Goal: Information Seeking & Learning: Learn about a topic

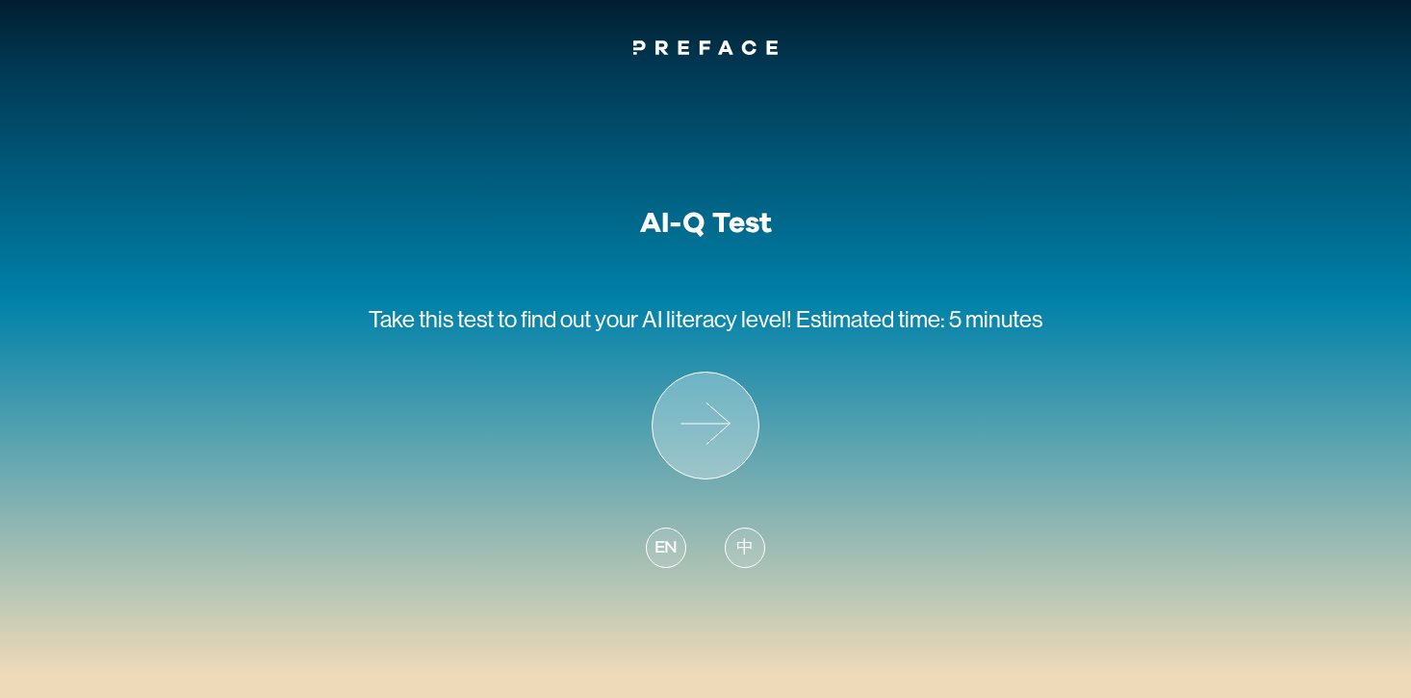
click at [730, 466] on icon at bounding box center [706, 425] width 106 height 106
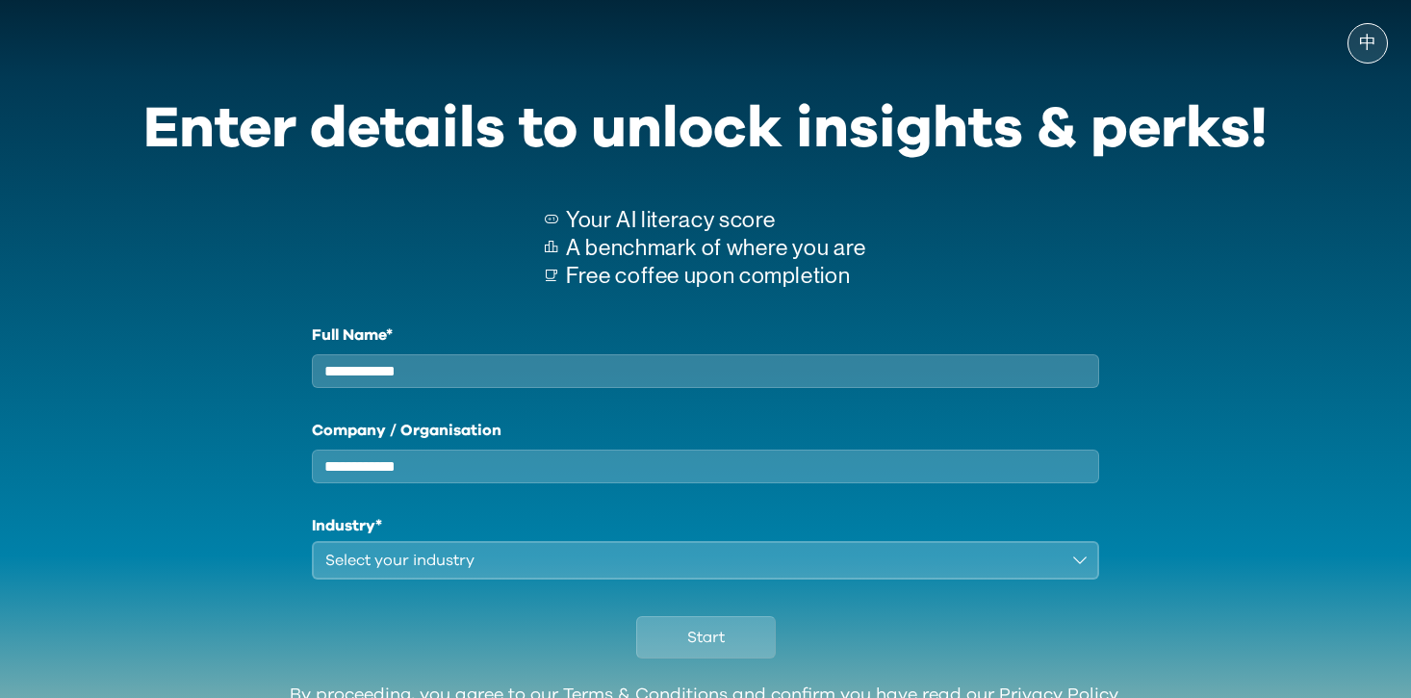
click at [588, 380] on input "Full Name*" at bounding box center [705, 371] width 787 height 34
type input "********"
click at [539, 474] on input "Company / Organisation" at bounding box center [705, 466] width 787 height 34
type input "*****"
click at [520, 572] on div "Select your industry" at bounding box center [691, 560] width 733 height 23
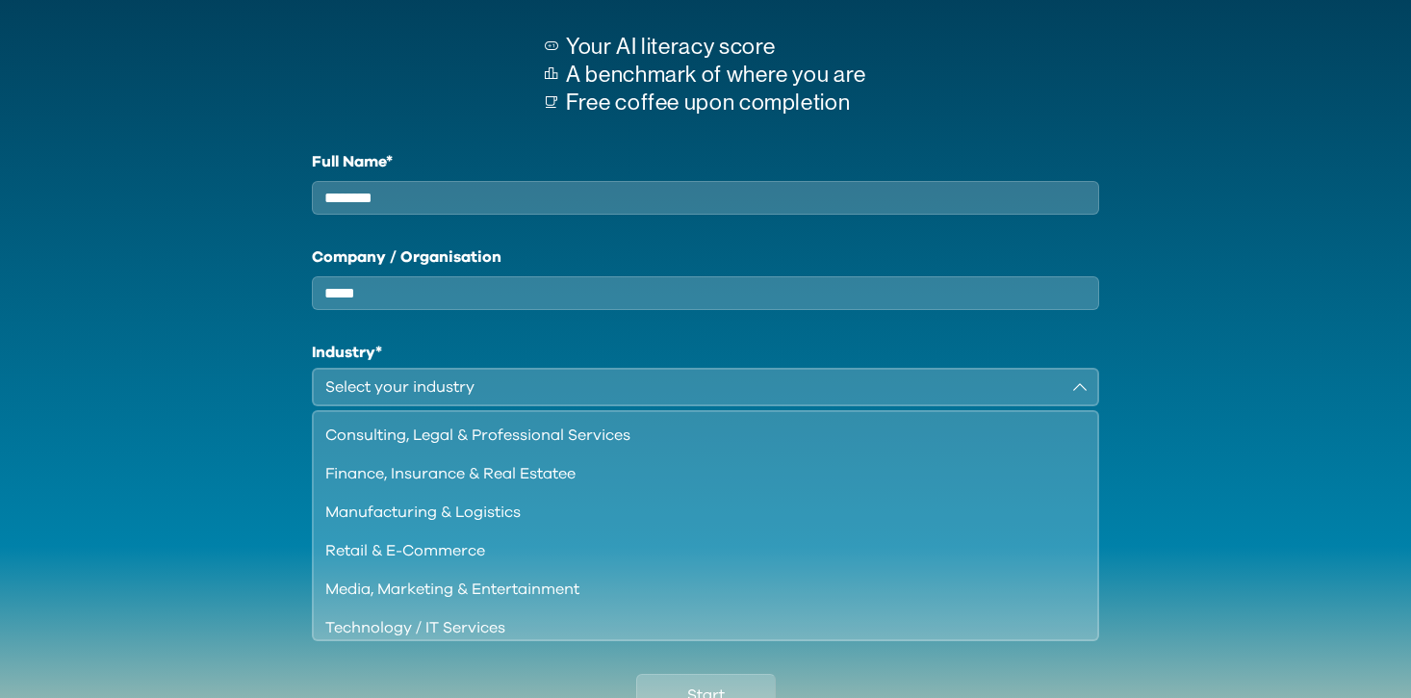
scroll to position [246, 0]
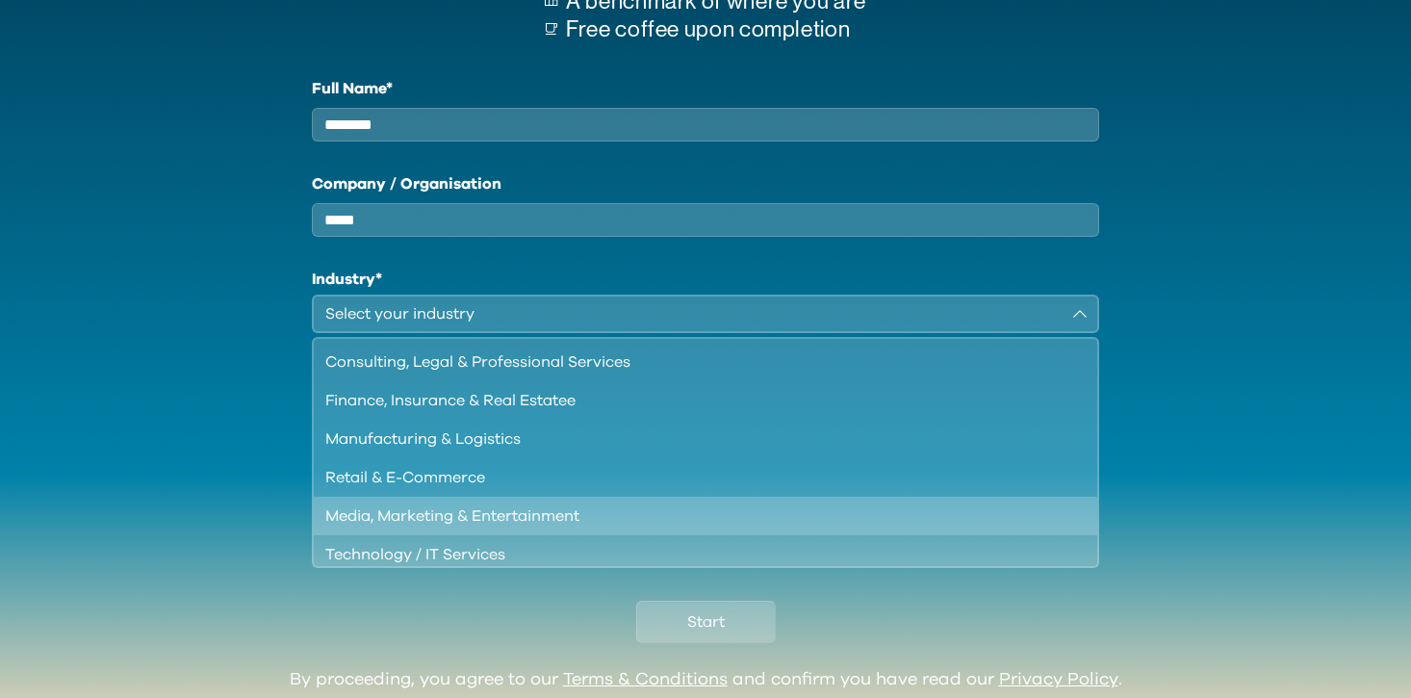
click at [569, 525] on div "Media, Marketing & Entertainment" at bounding box center [693, 515] width 737 height 23
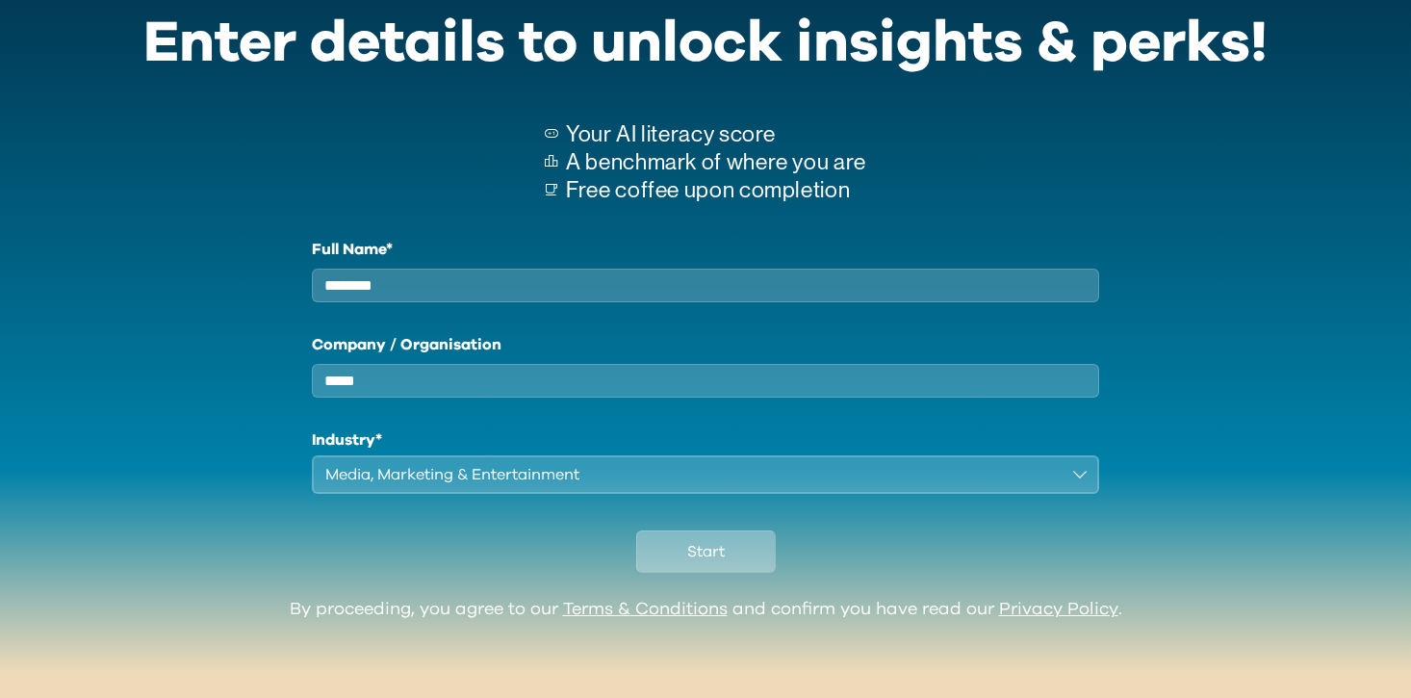
scroll to position [103, 0]
click at [753, 564] on button "Start" at bounding box center [706, 551] width 140 height 42
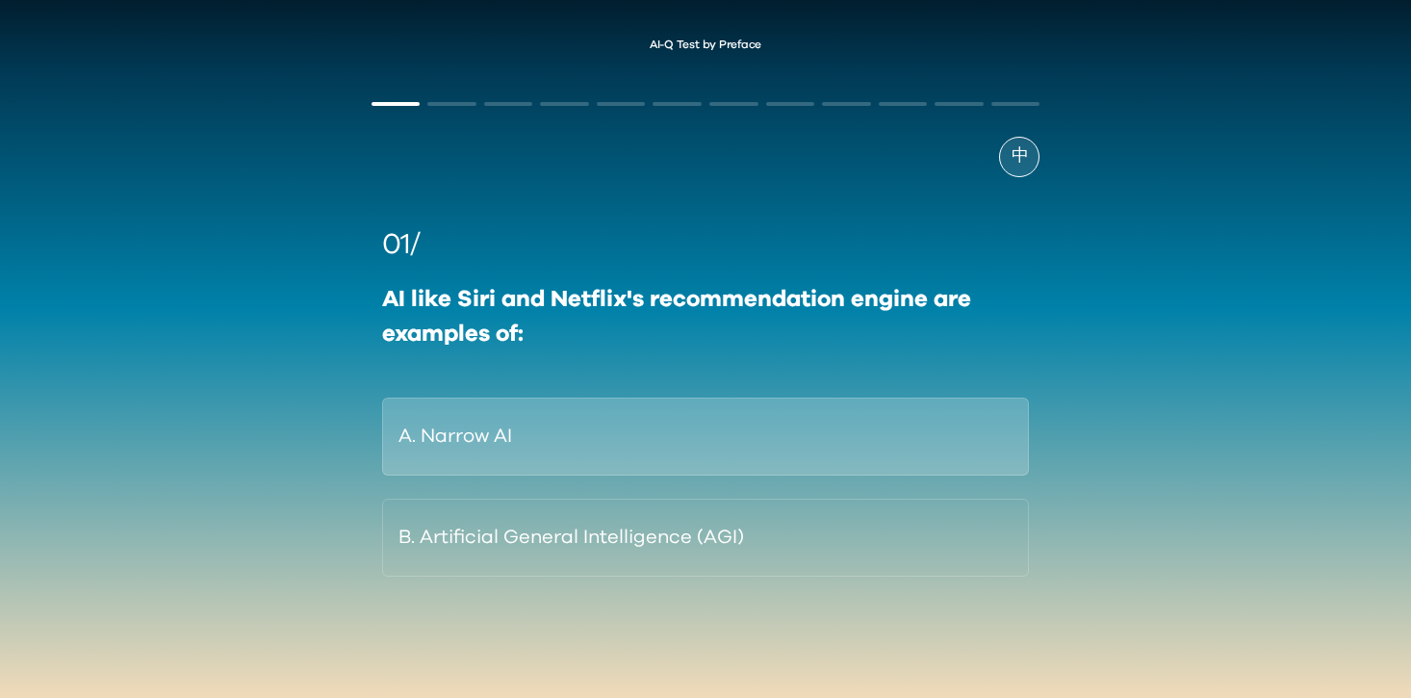
click at [577, 451] on button "A. Narrow AI" at bounding box center [706, 436] width 648 height 78
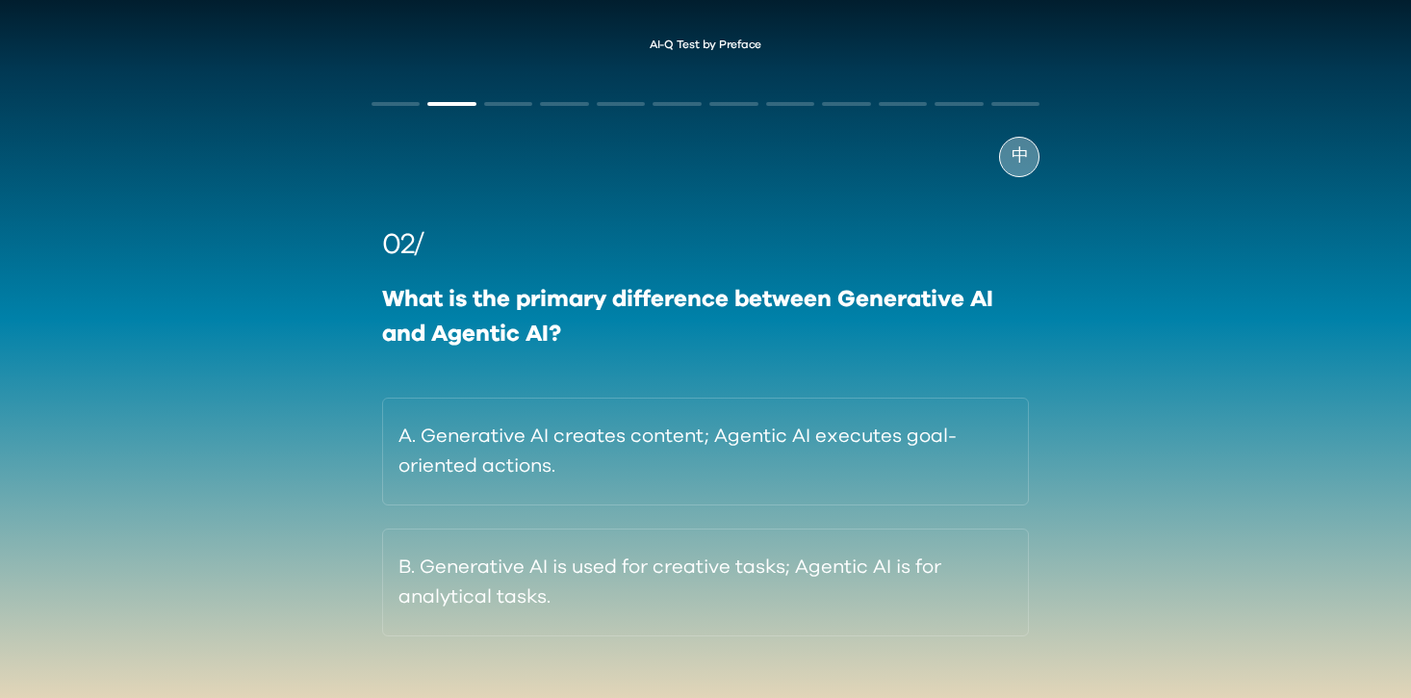
click at [1028, 149] on div "中" at bounding box center [1019, 157] width 40 height 40
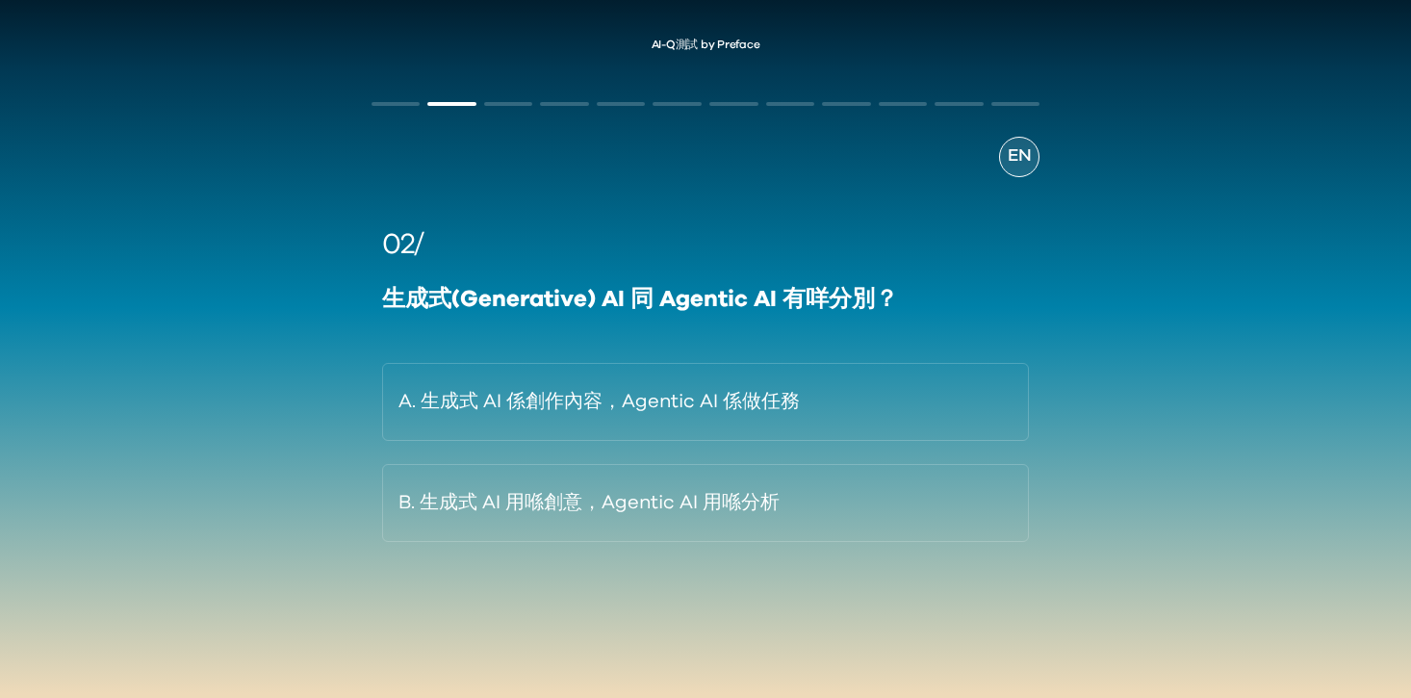
click at [1028, 150] on span "EN" at bounding box center [1019, 156] width 23 height 26
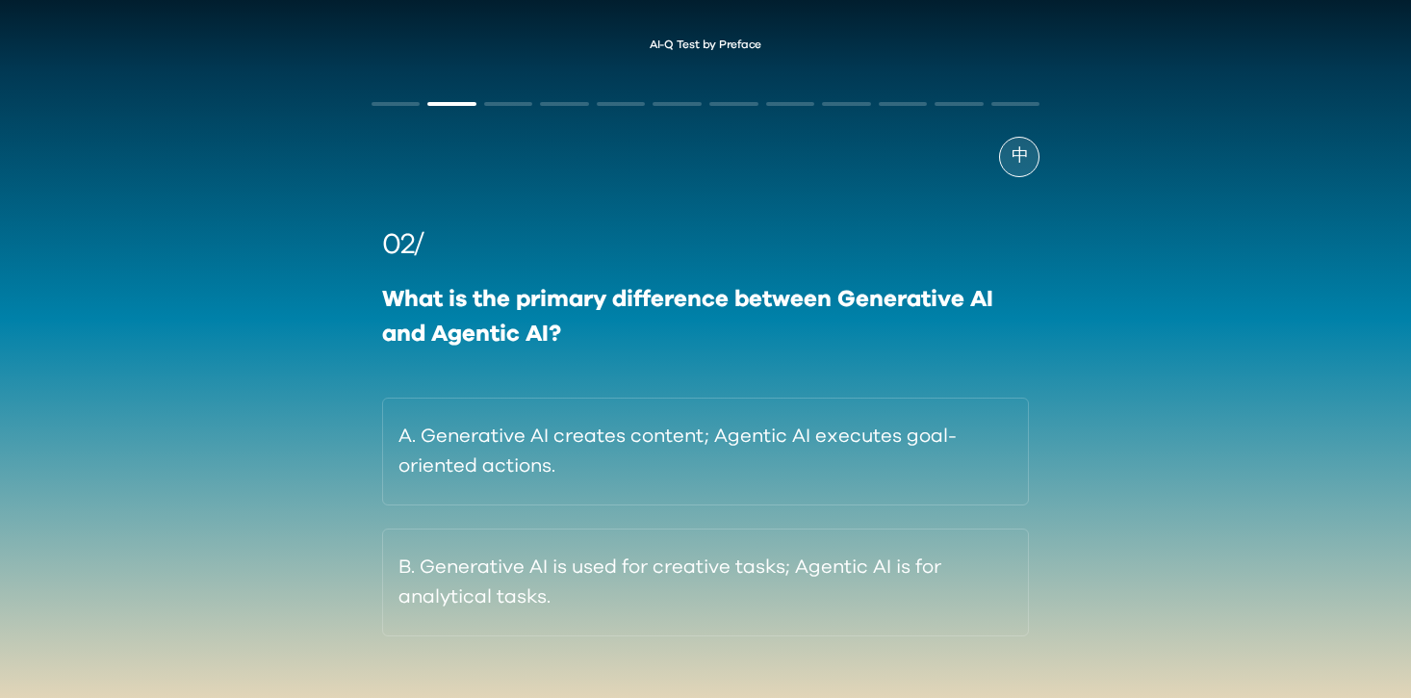
click at [1028, 150] on div "中" at bounding box center [1019, 157] width 40 height 40
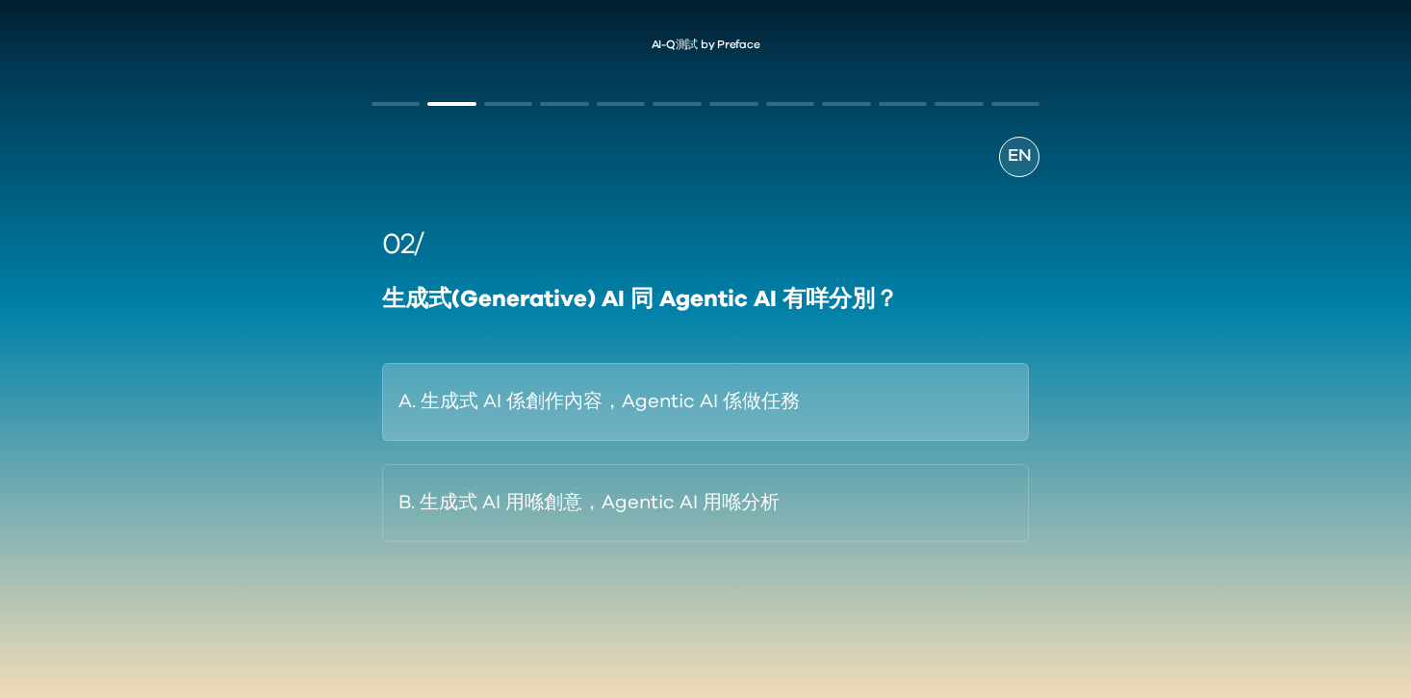
click at [666, 408] on button "A. 生成式 AI 係創作內容，Agentic AI 係做任務" at bounding box center [706, 402] width 648 height 78
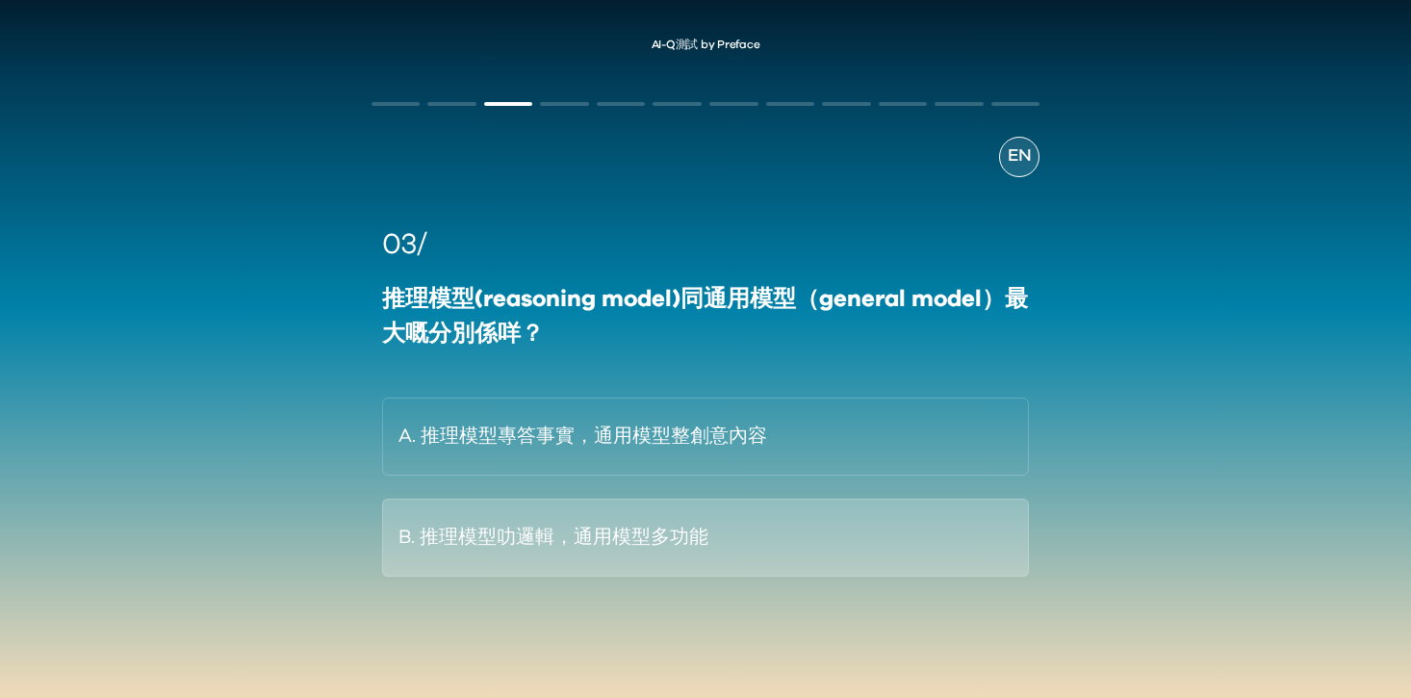
click at [676, 539] on button "B. 推理模型叻邏輯，通用模型多功能" at bounding box center [706, 538] width 648 height 78
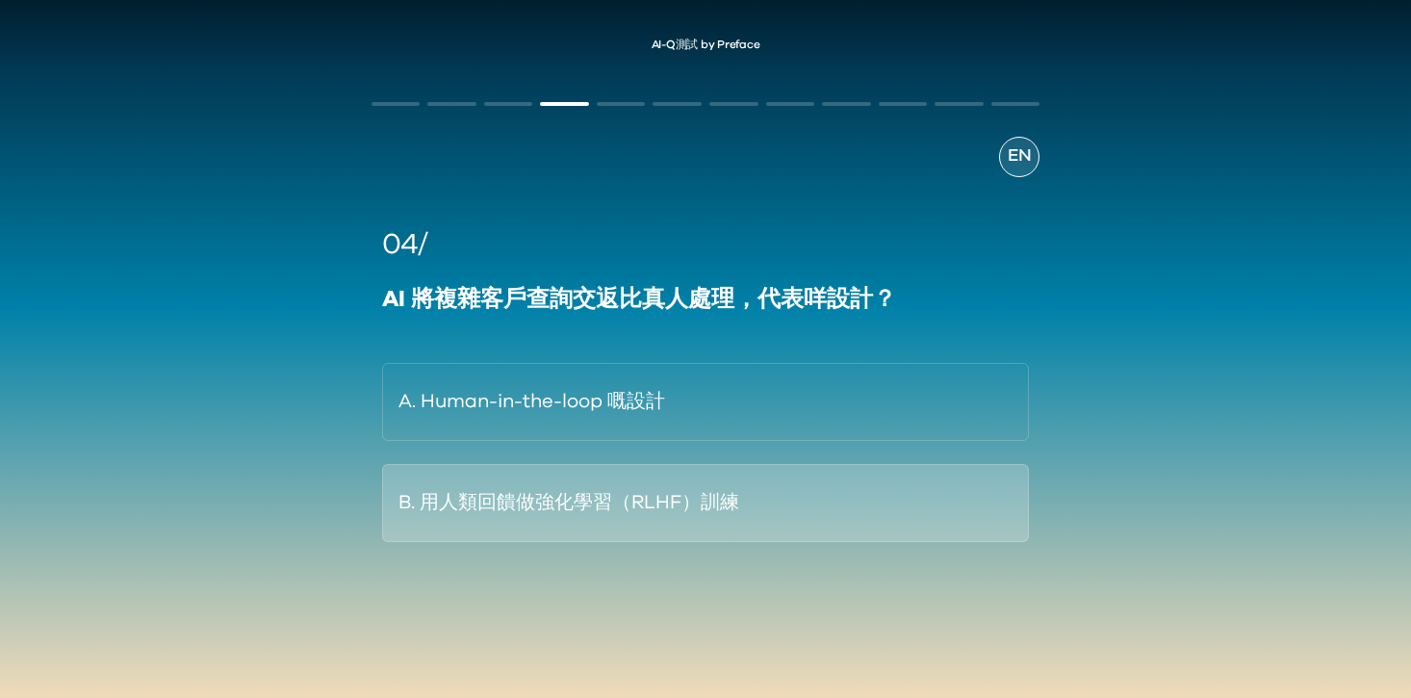
click at [720, 528] on button "B. 用人類回饋做強化學習（RLHF）訓練" at bounding box center [706, 503] width 648 height 78
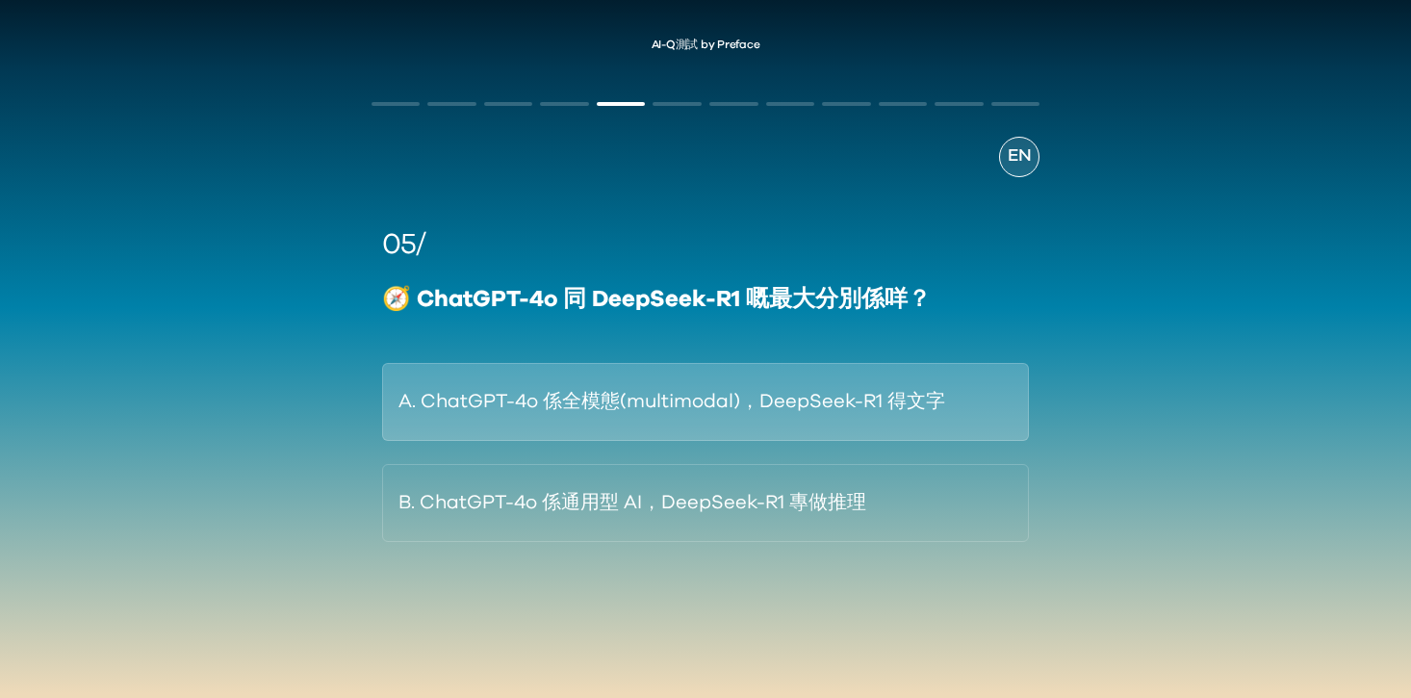
click at [746, 425] on button "A. ChatGPT-4o 係全模態(multimodal)，DeepSeek-R1 得文字" at bounding box center [706, 402] width 648 height 78
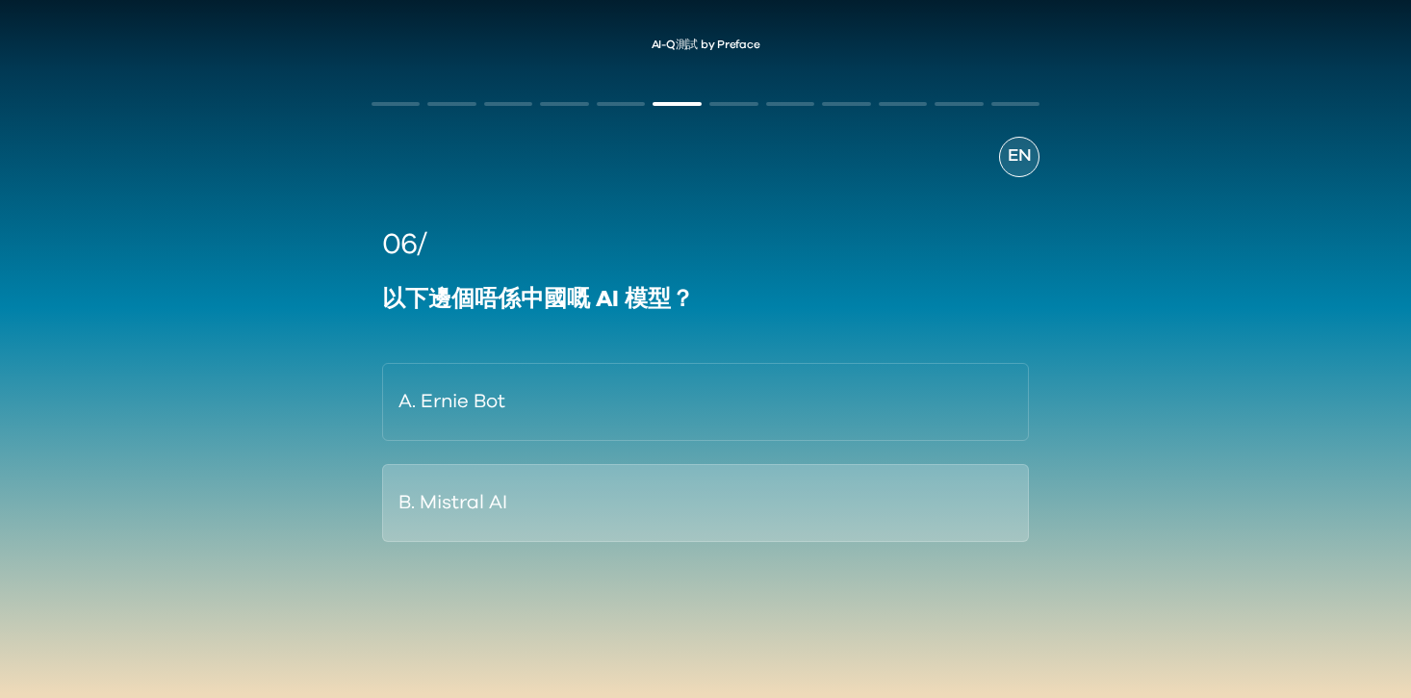
click at [588, 505] on button "B. Mistral AI" at bounding box center [706, 503] width 648 height 78
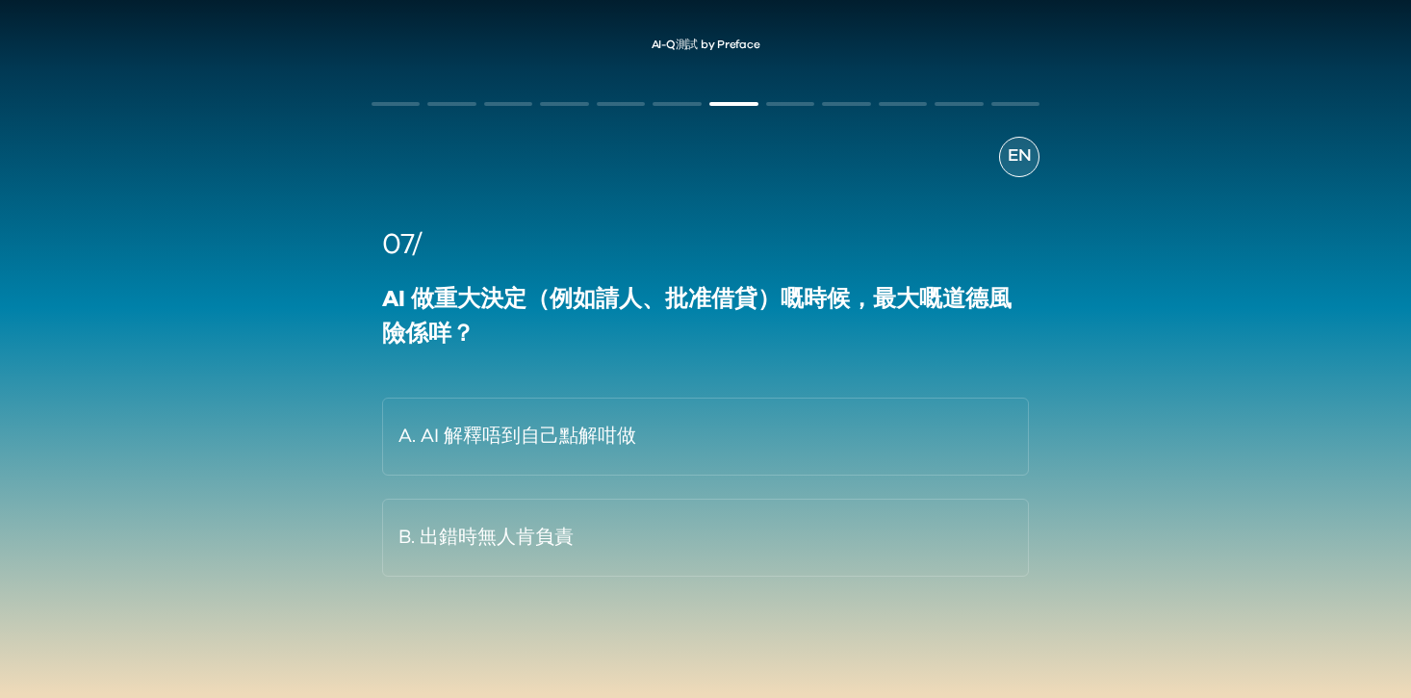
click at [1012, 159] on span "EN" at bounding box center [1019, 156] width 23 height 26
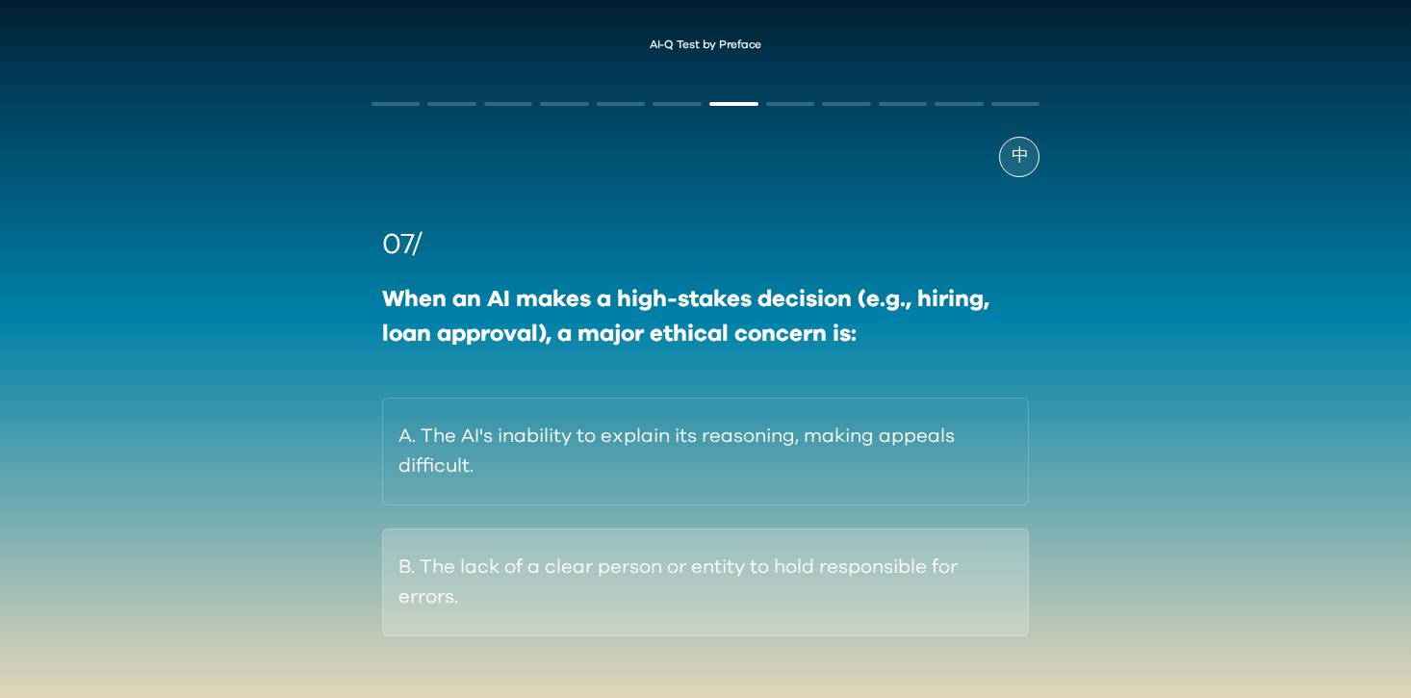
click at [870, 584] on button "B. The lack of a clear person or entity to hold responsible for errors." at bounding box center [706, 582] width 648 height 108
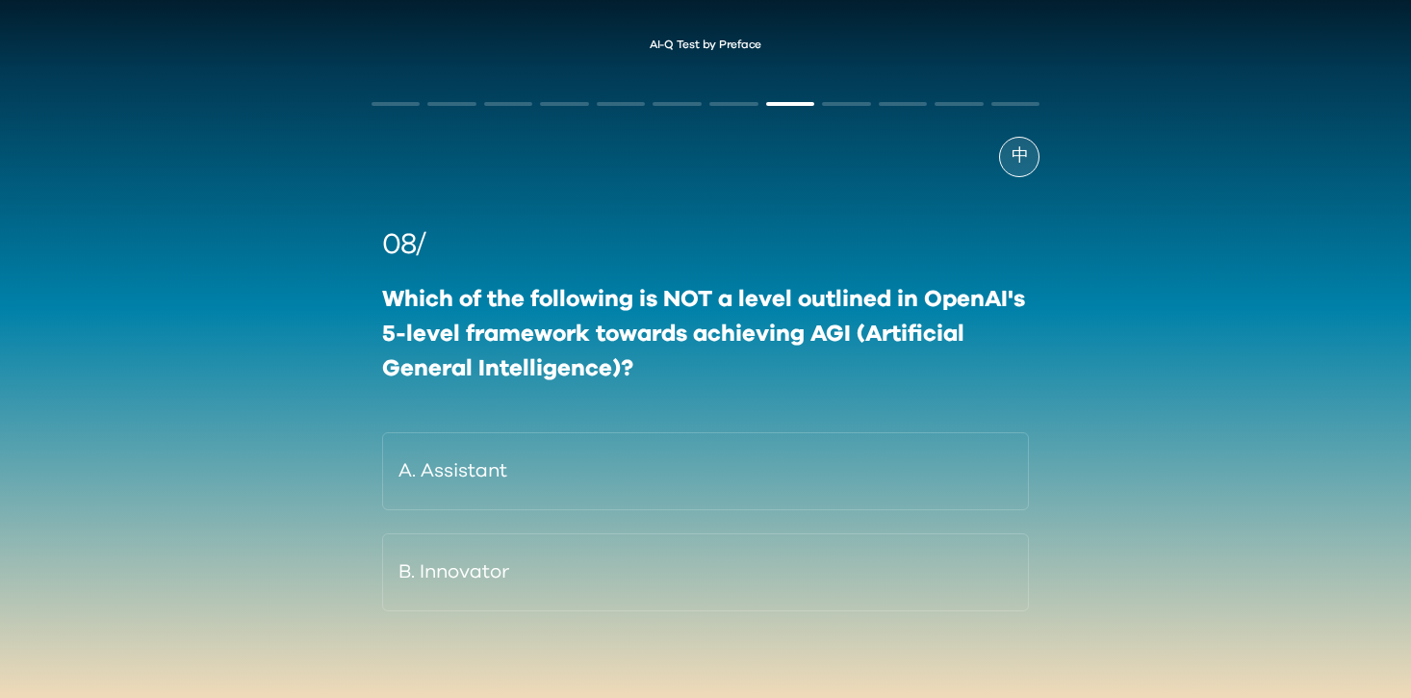
click at [1015, 144] on span "中" at bounding box center [1020, 156] width 17 height 26
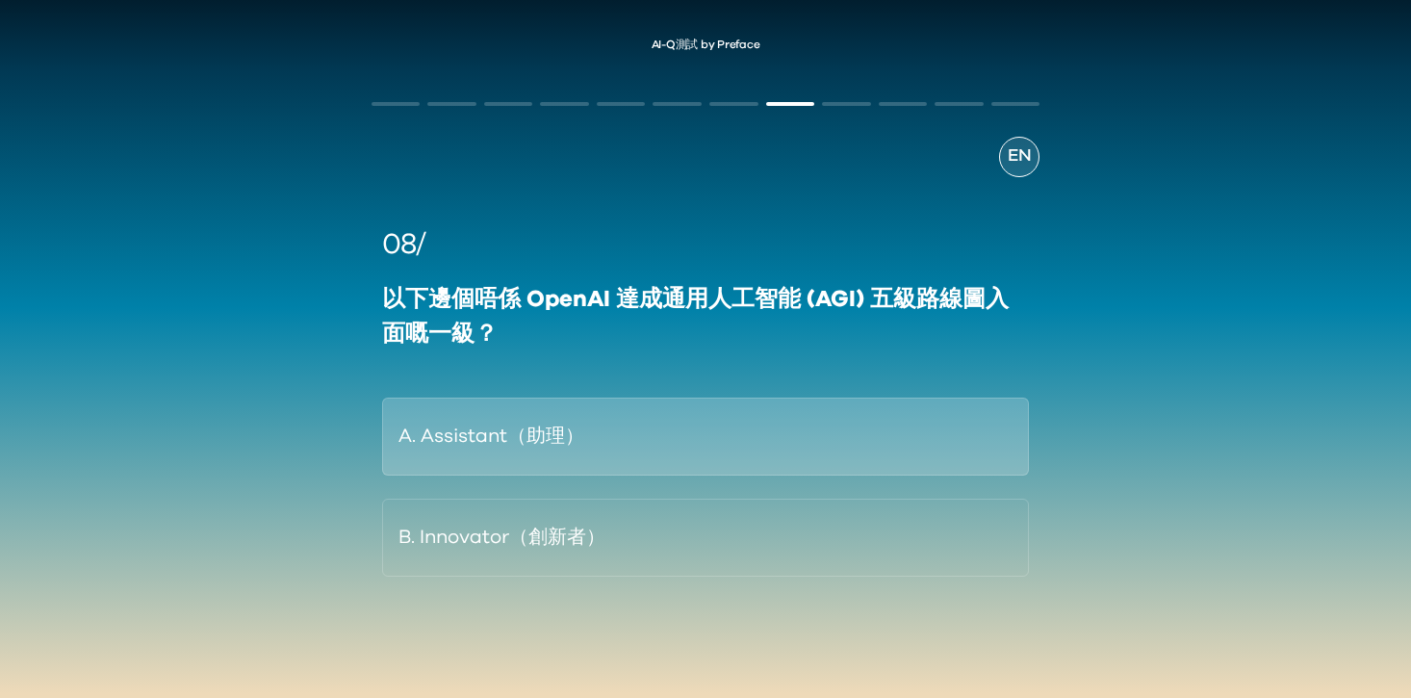
click at [717, 417] on button "A. Assistant（助理）" at bounding box center [706, 436] width 648 height 78
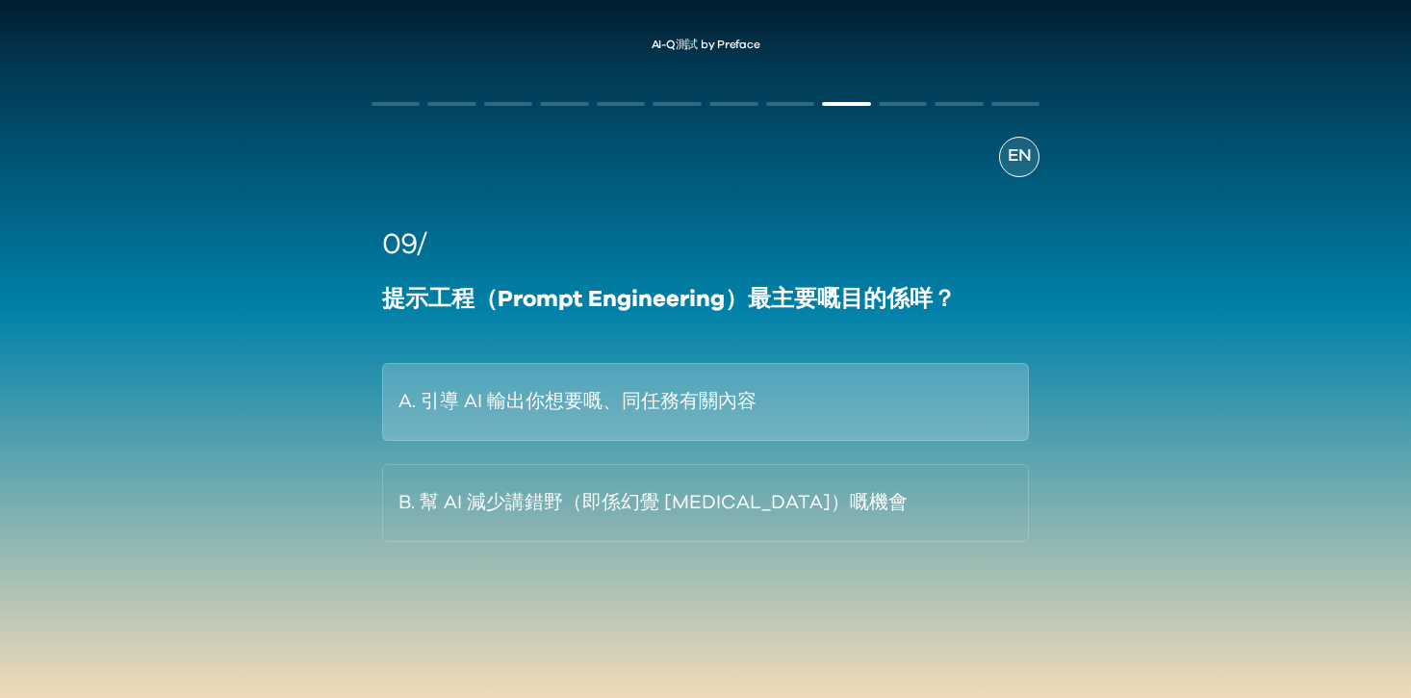
click at [878, 400] on button "A. 引導 AI 輸出你想要嘅、同任務有關內容" at bounding box center [706, 402] width 648 height 78
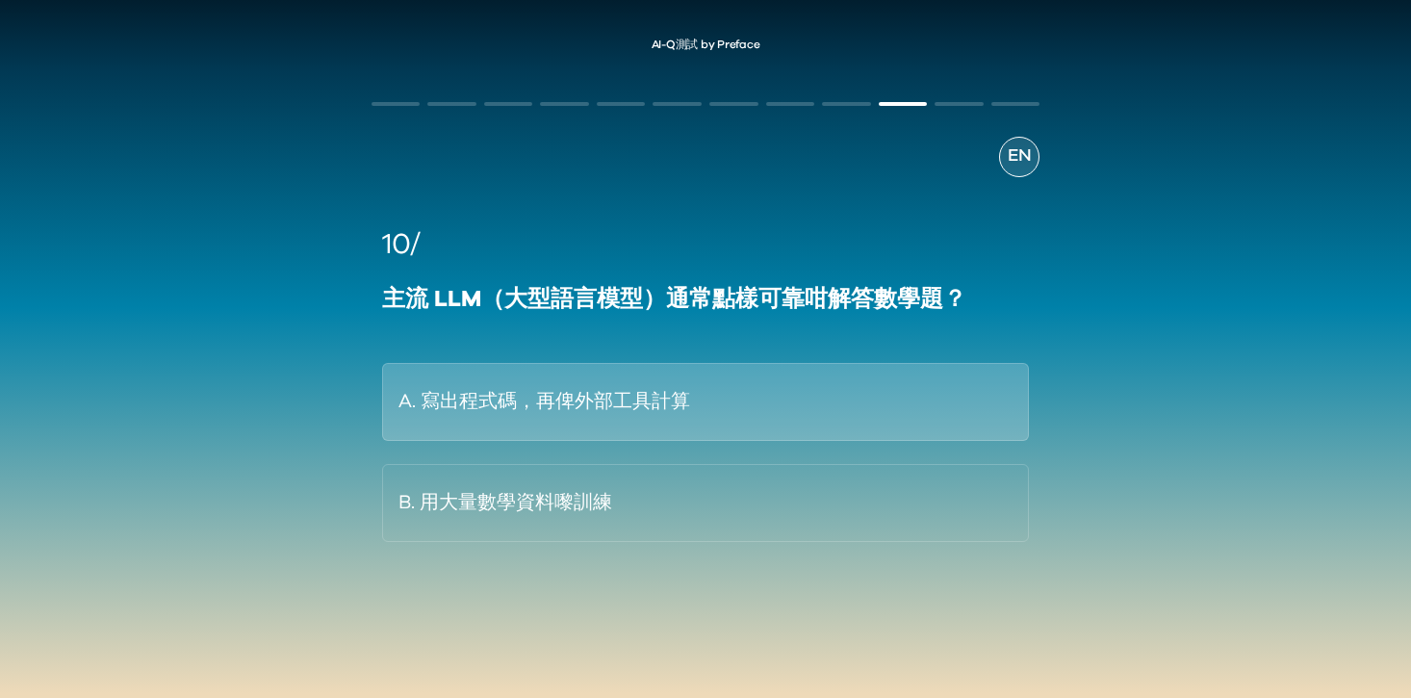
click at [773, 429] on button "A. 寫出程式碼，再俾外部工具計算" at bounding box center [706, 402] width 648 height 78
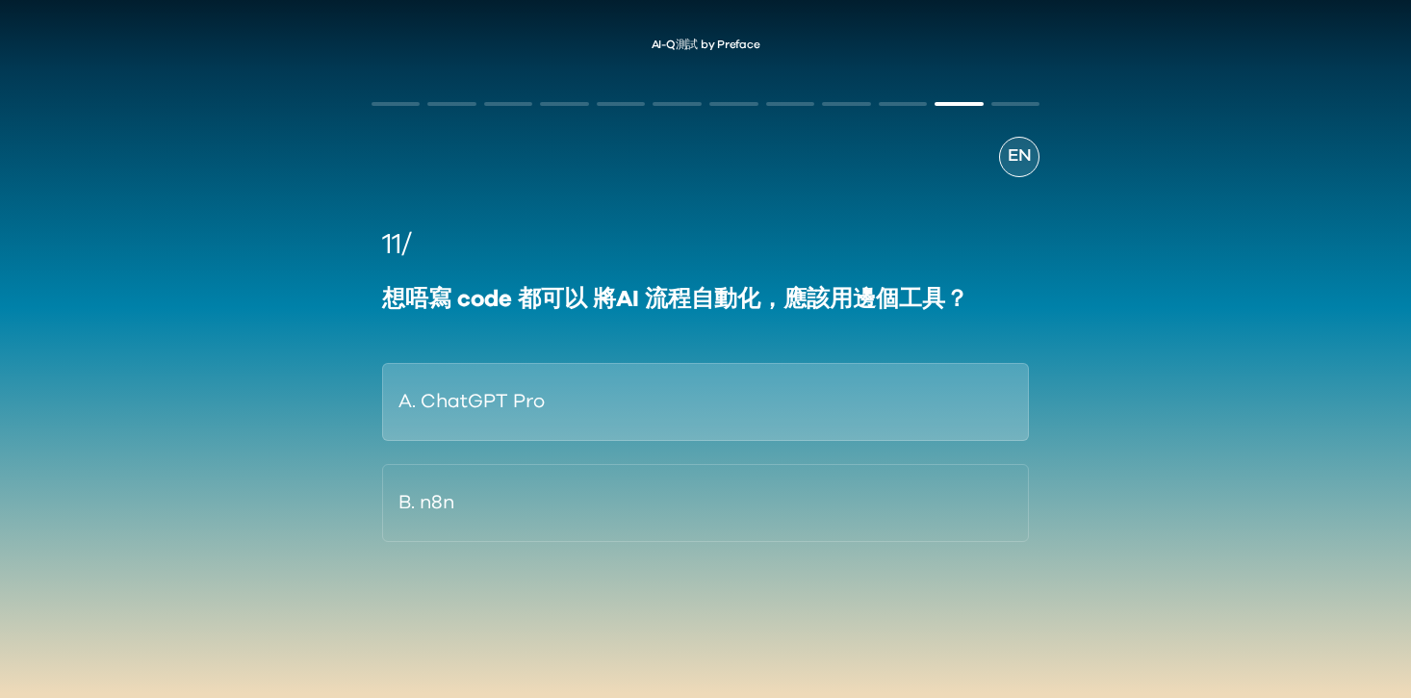
click at [822, 433] on button "A. ChatGPT Pro" at bounding box center [706, 402] width 648 height 78
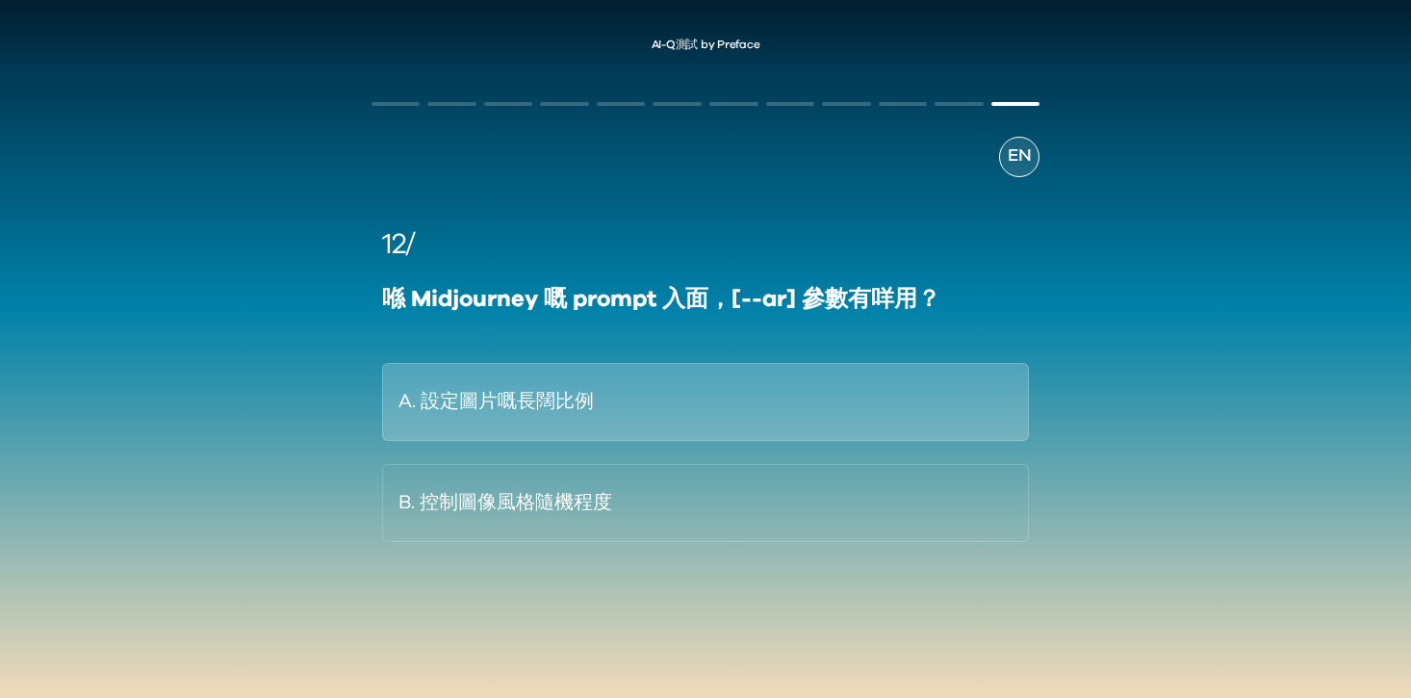
click at [757, 384] on button "A. 設定圖片嘅長闊比例" at bounding box center [706, 402] width 648 height 78
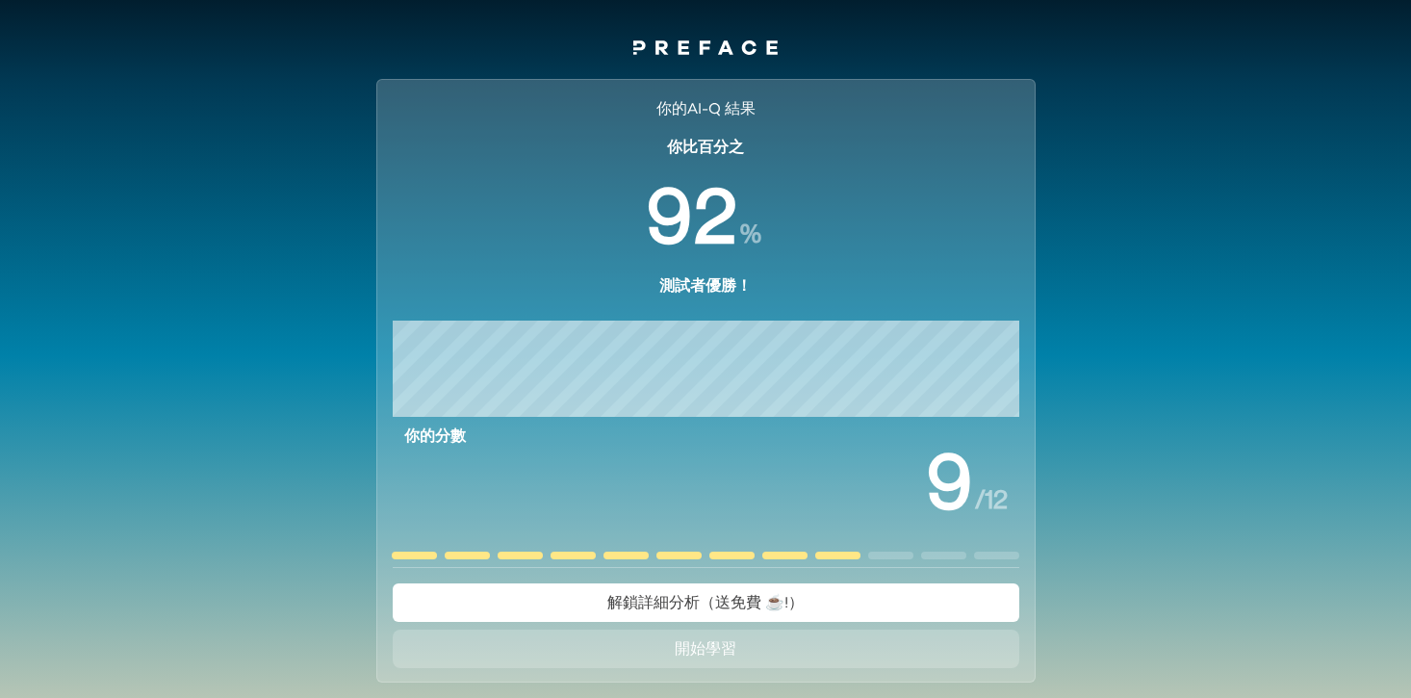
scroll to position [131, 0]
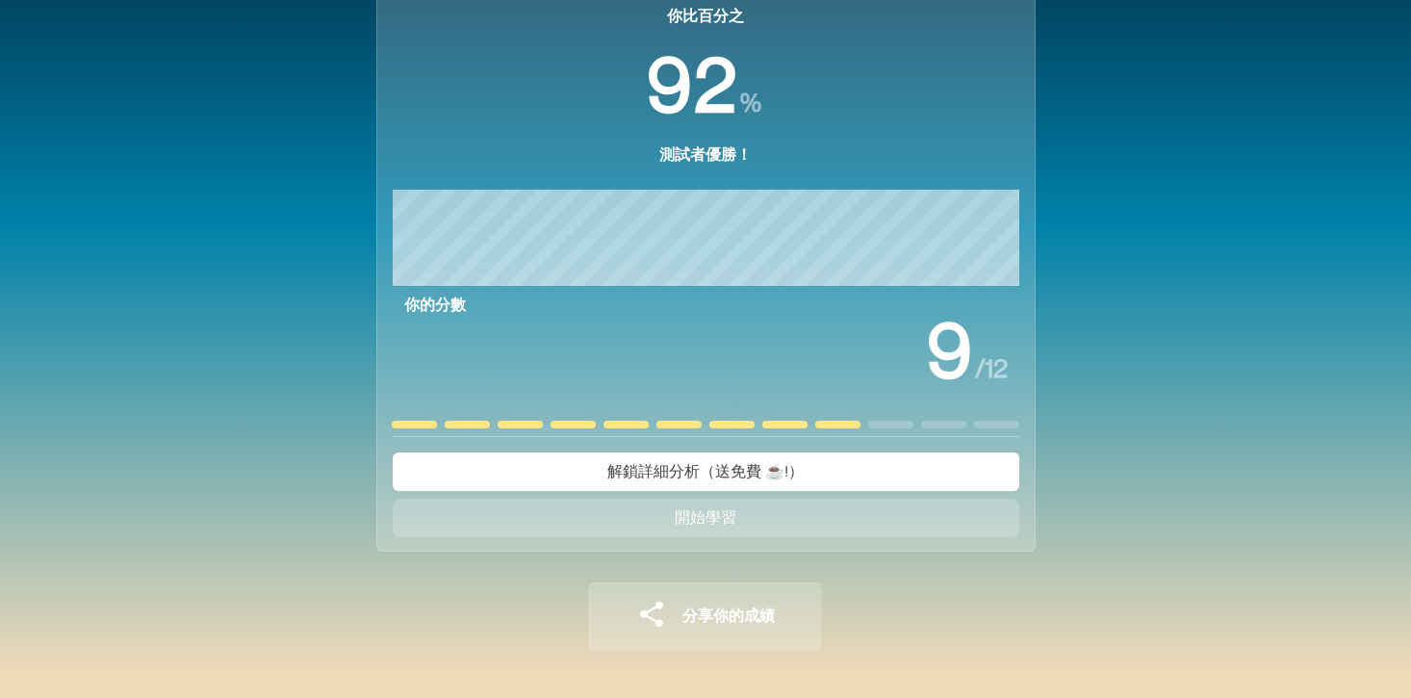
click at [875, 517] on button "開始學習" at bounding box center [706, 518] width 627 height 38
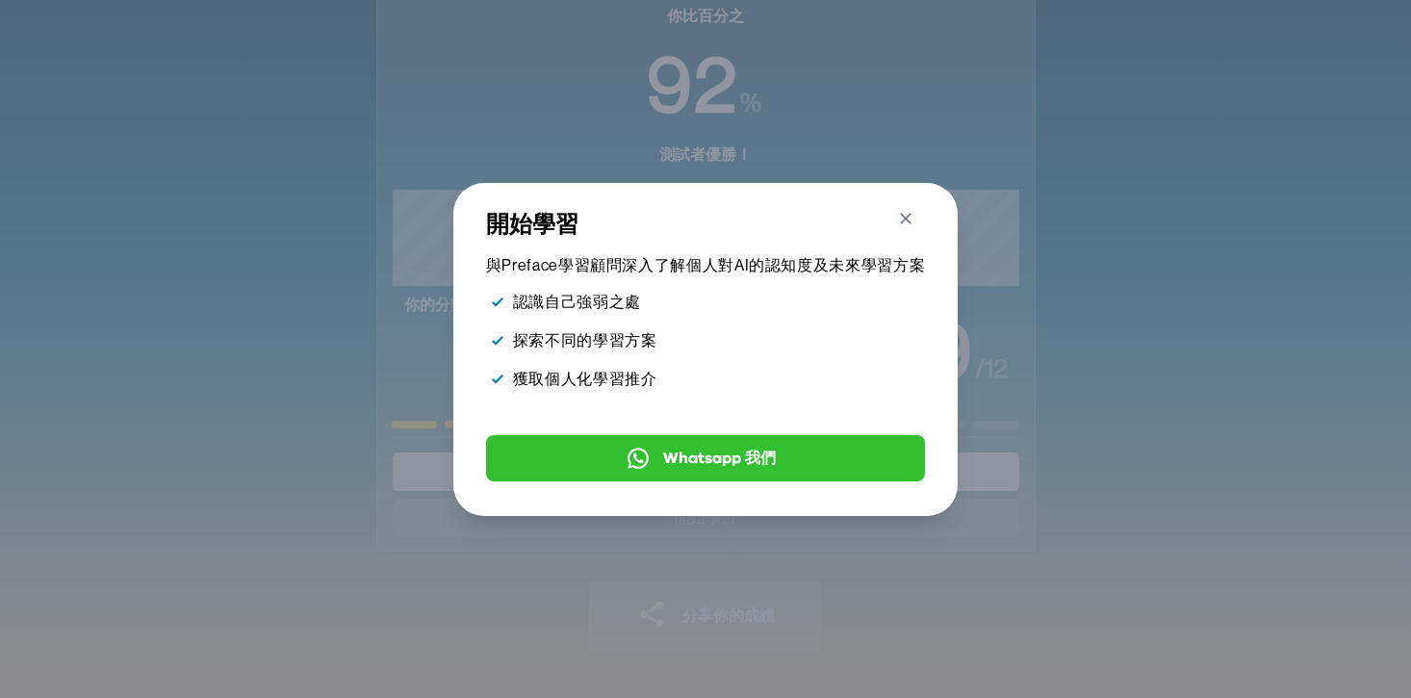
click at [906, 223] on icon "button" at bounding box center [906, 219] width 20 height 20
